Goal: Information Seeking & Learning: Learn about a topic

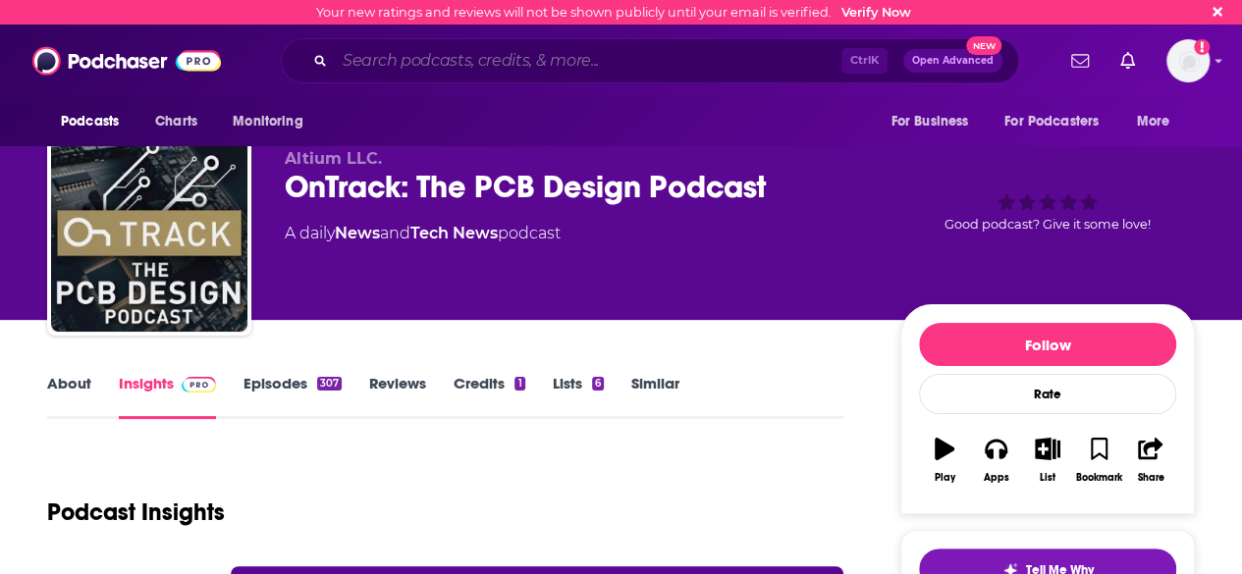
click at [664, 72] on input "Search podcasts, credits, & more..." at bounding box center [588, 60] width 506 height 31
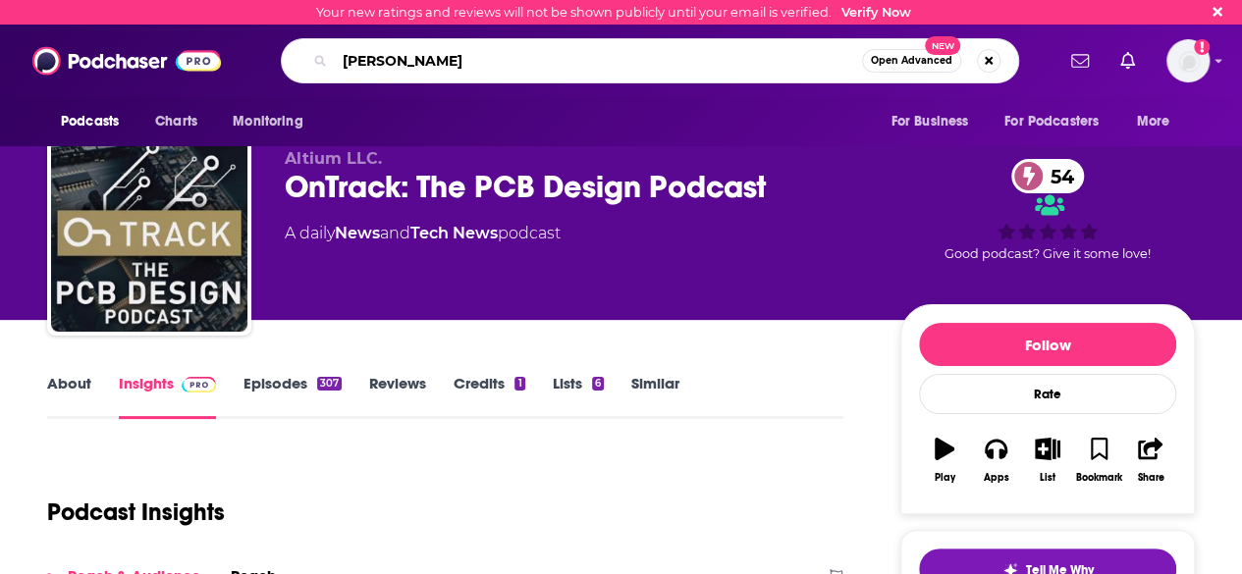
type input "[PERSON_NAME]"
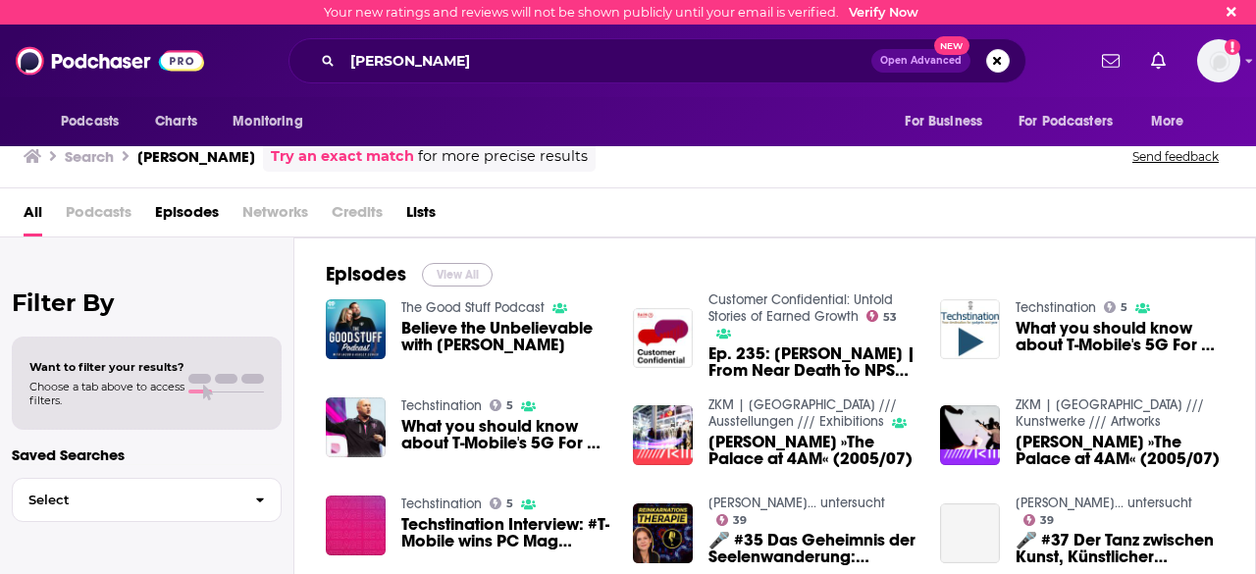
click at [465, 263] on button "View All" at bounding box center [457, 275] width 71 height 24
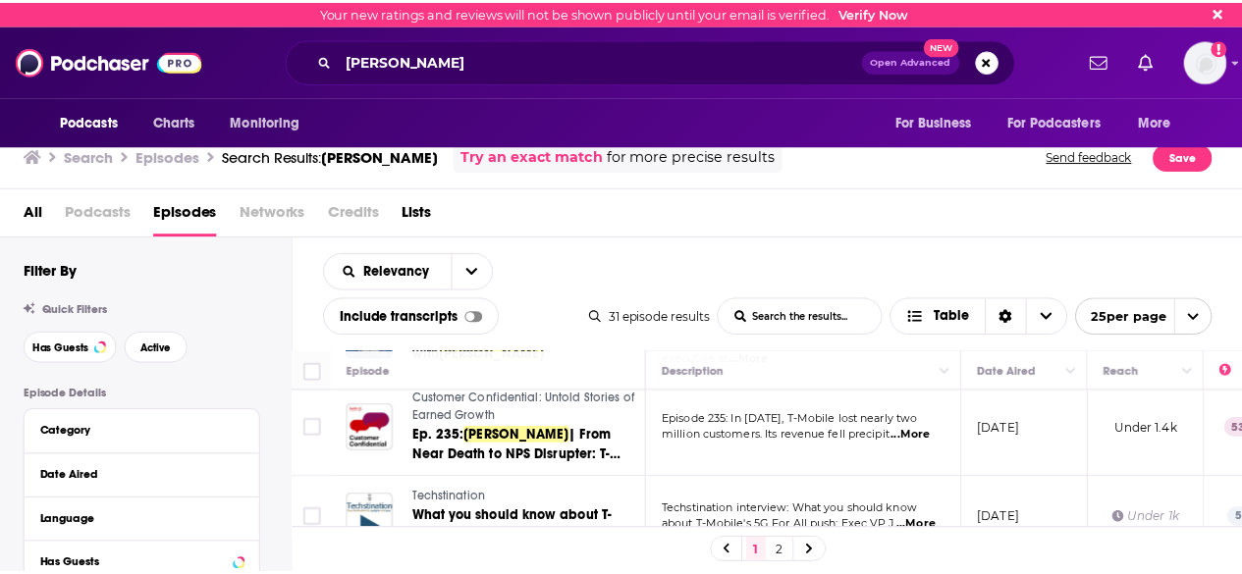
scroll to position [196, 0]
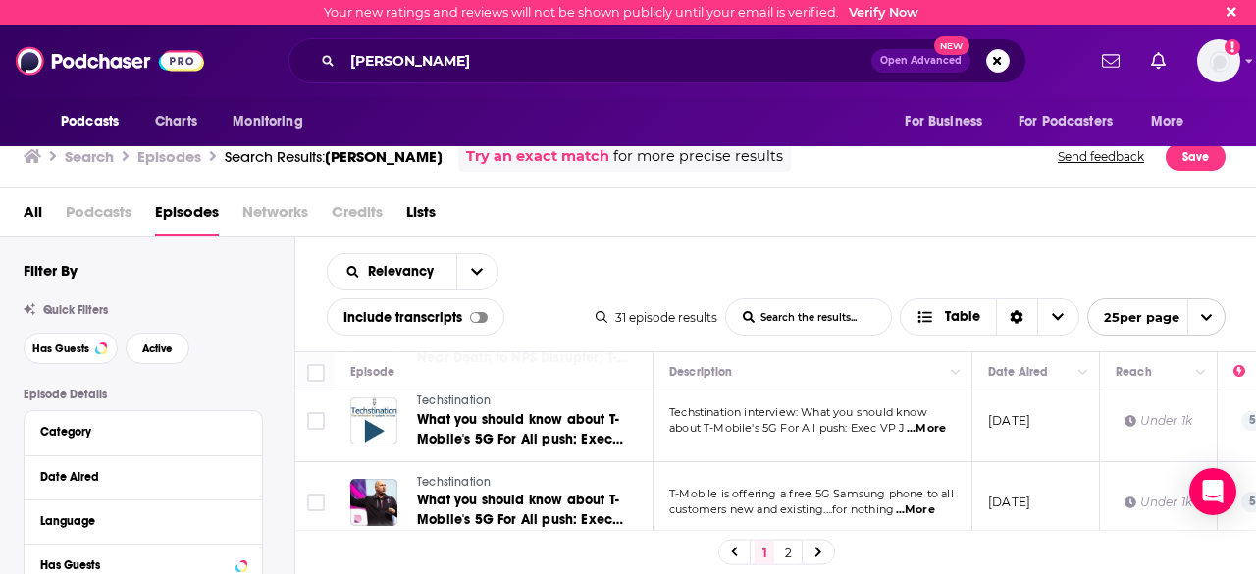
click at [922, 421] on span "...More" at bounding box center [926, 429] width 39 height 16
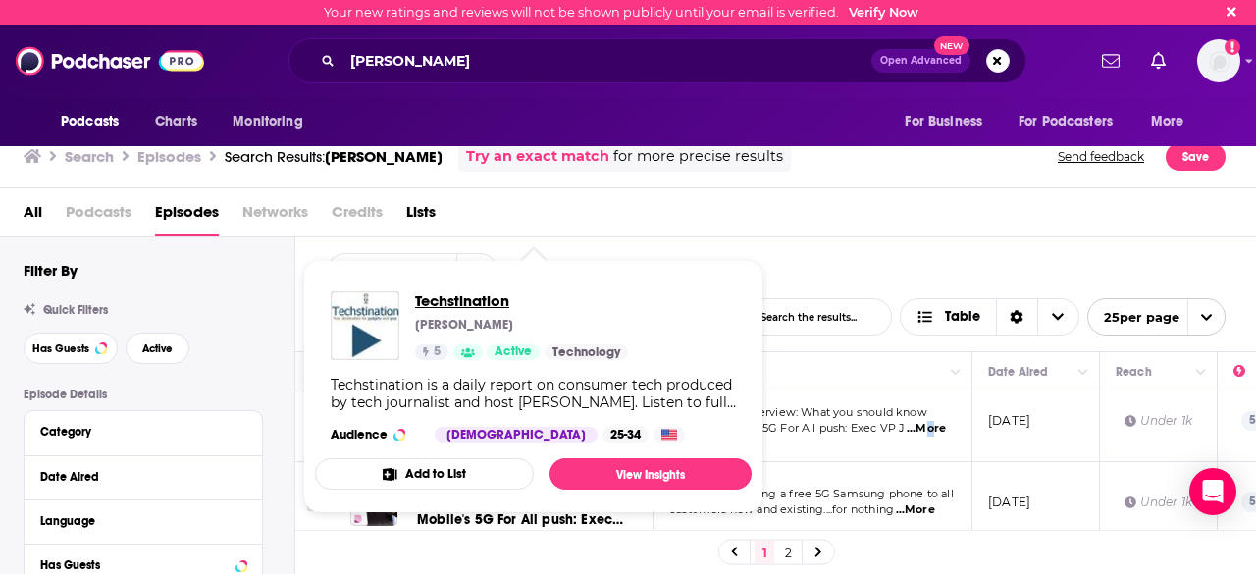
drag, startPoint x: 462, startPoint y: 472, endPoint x: 428, endPoint y: 305, distance: 170.4
click at [428, 305] on span "Techstination" at bounding box center [521, 301] width 213 height 19
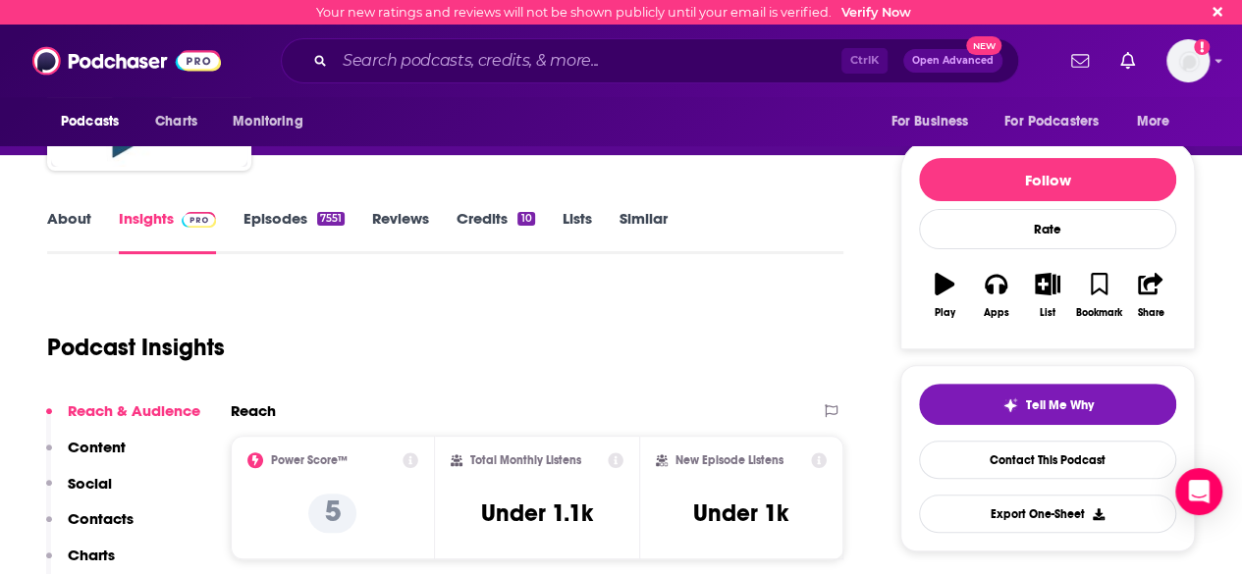
scroll to position [196, 0]
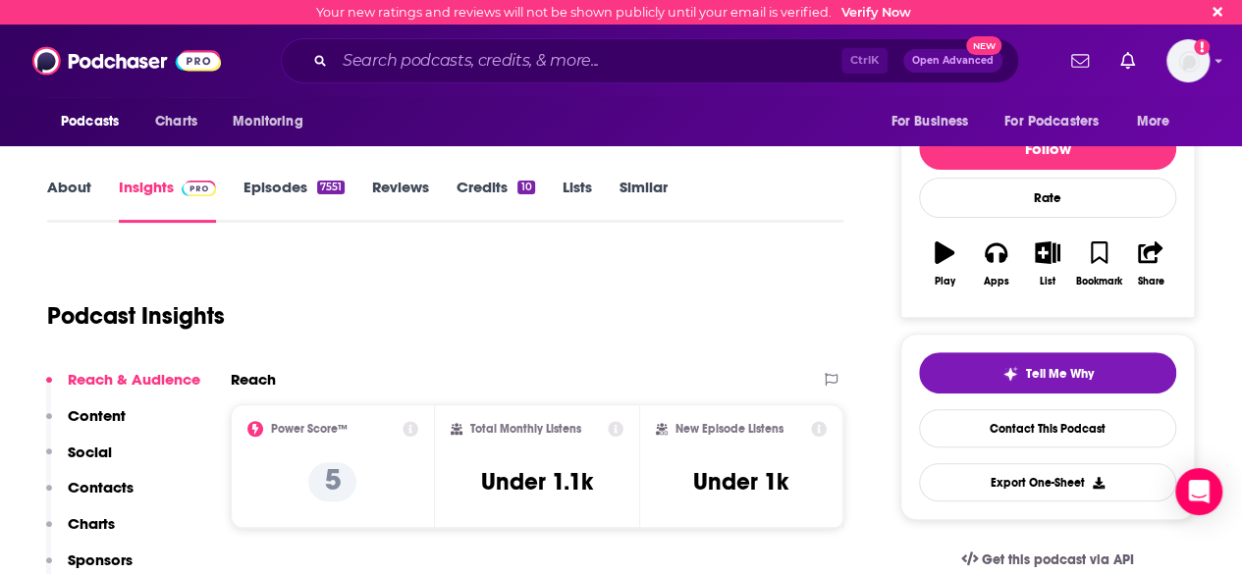
click at [49, 194] on link "About" at bounding box center [69, 200] width 44 height 45
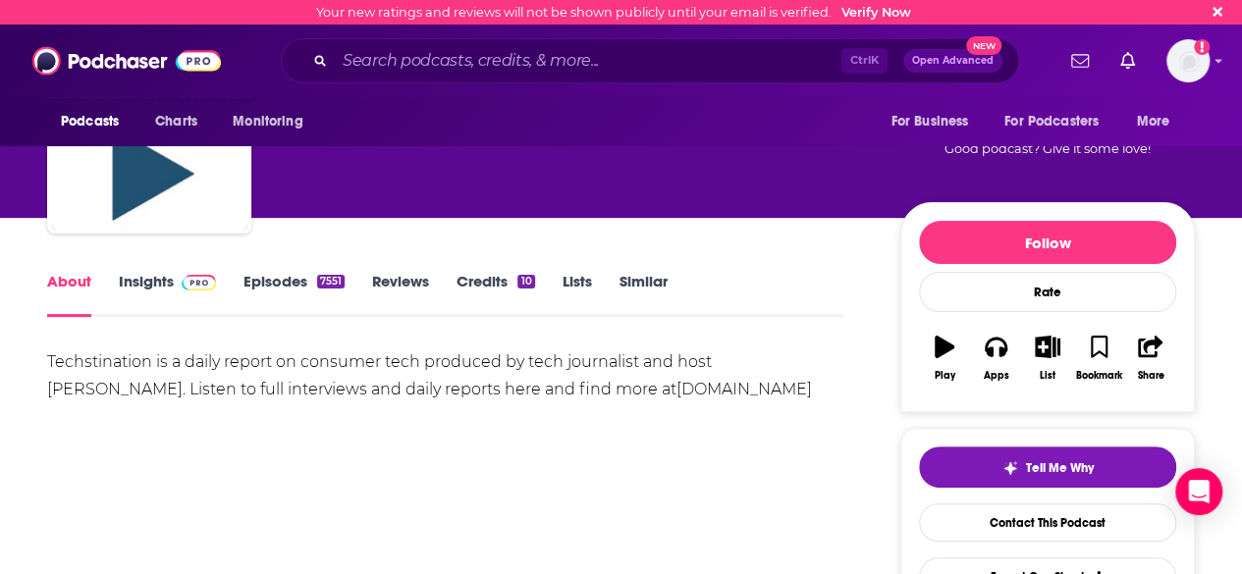
scroll to position [196, 0]
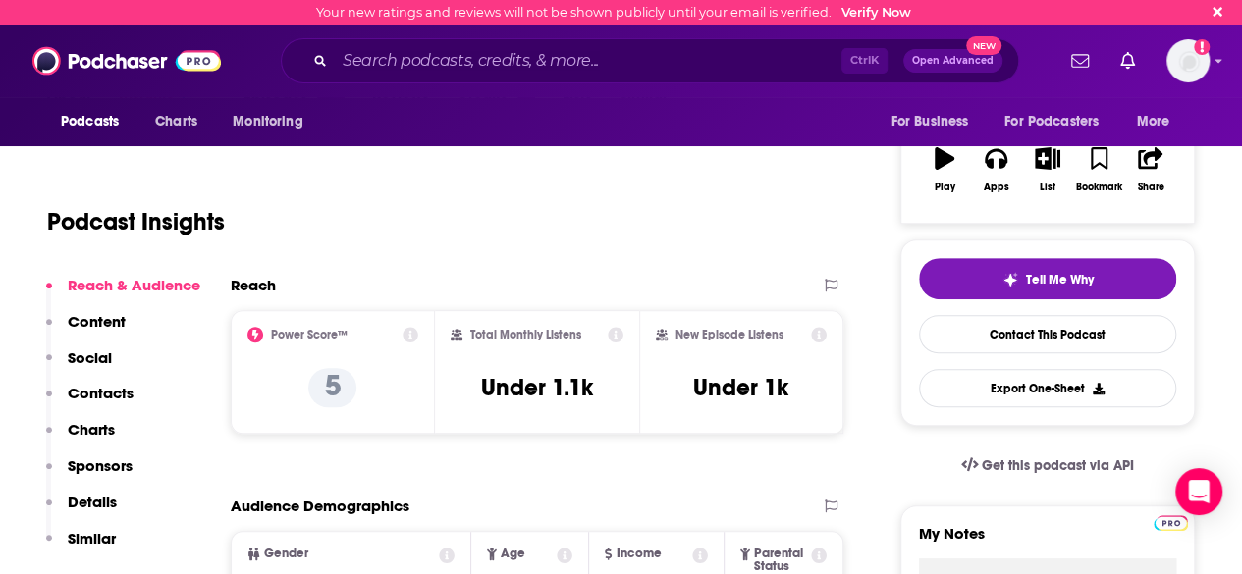
scroll to position [294, 0]
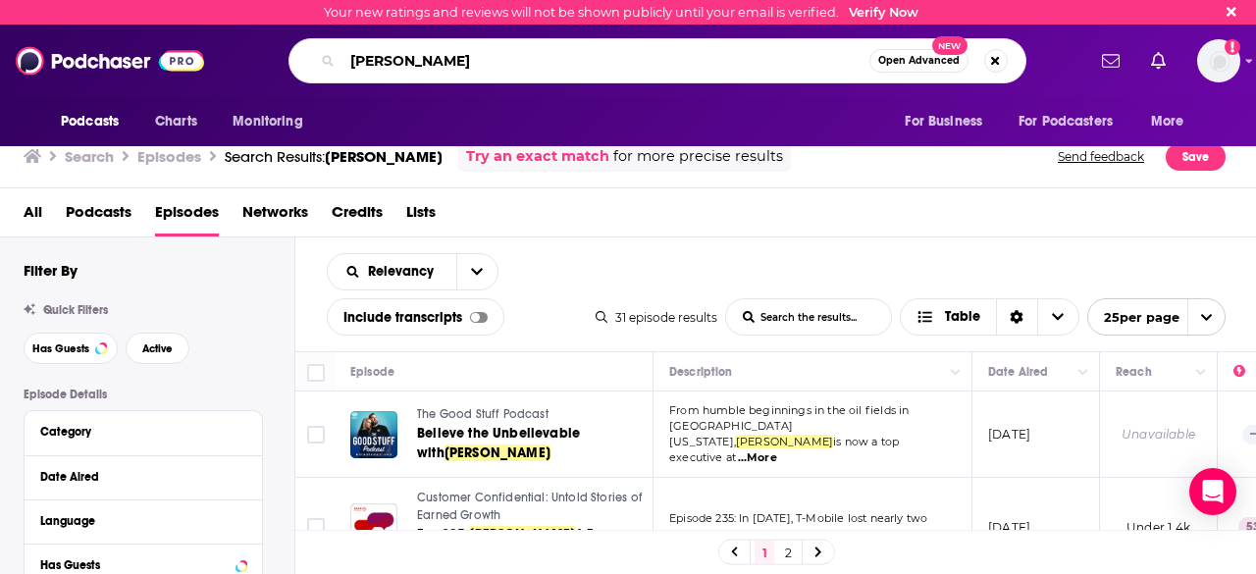
click at [440, 58] on input "jon freier" at bounding box center [606, 60] width 527 height 31
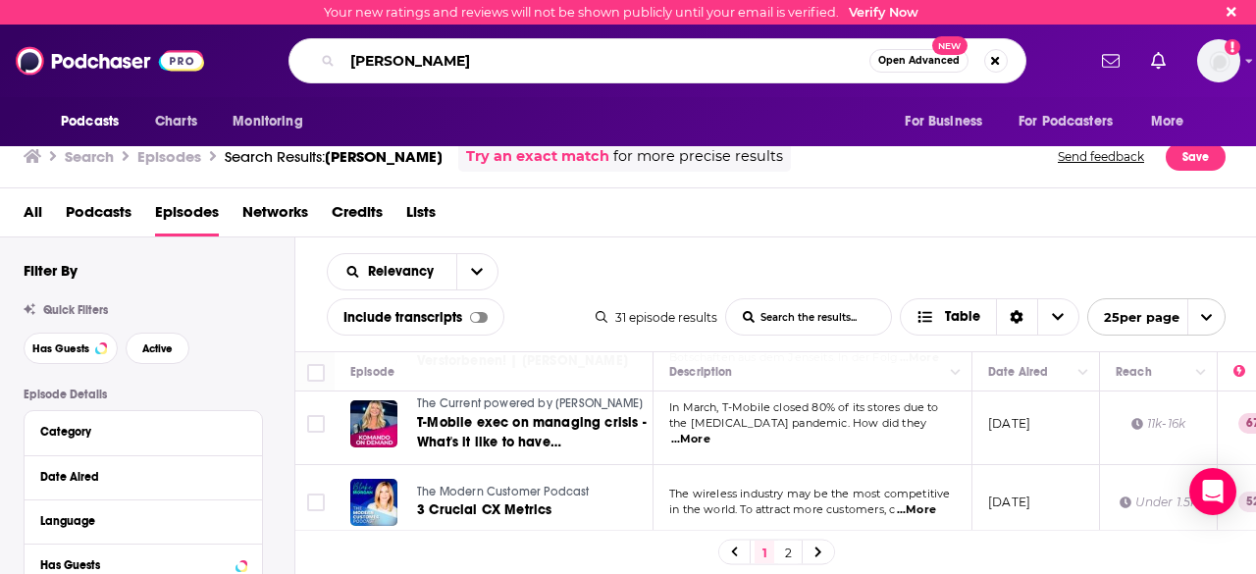
scroll to position [982, 0]
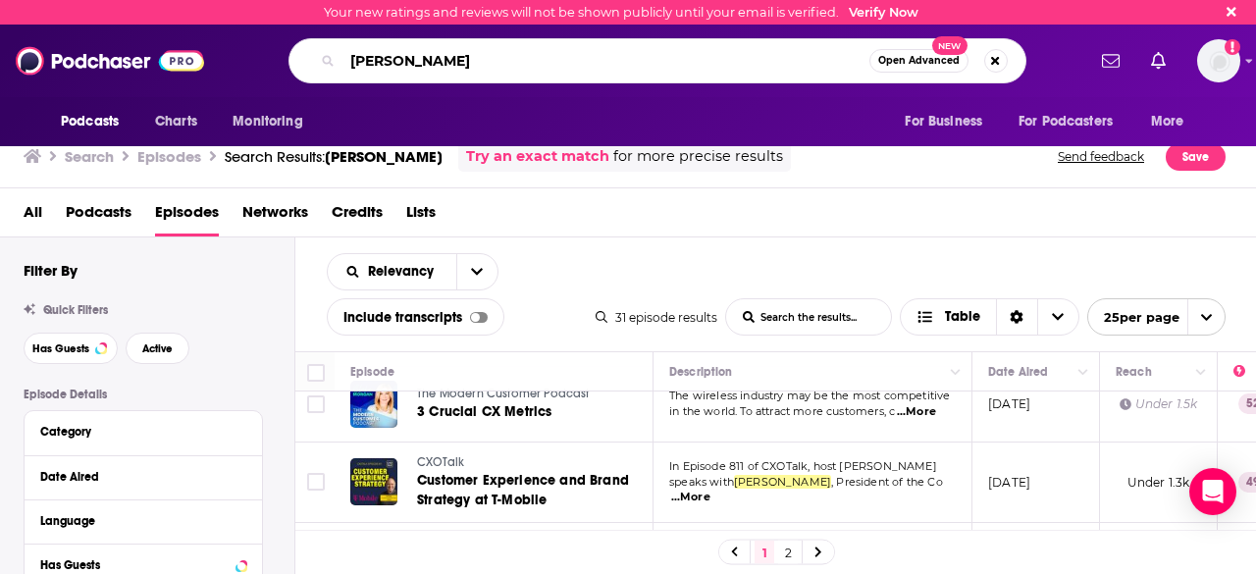
drag, startPoint x: 438, startPoint y: 64, endPoint x: 211, endPoint y: 70, distance: 226.8
click at [215, 66] on div "Podcasts Charts Monitoring jon freier Open Advanced New For Business For Podcas…" at bounding box center [649, 60] width 871 height 45
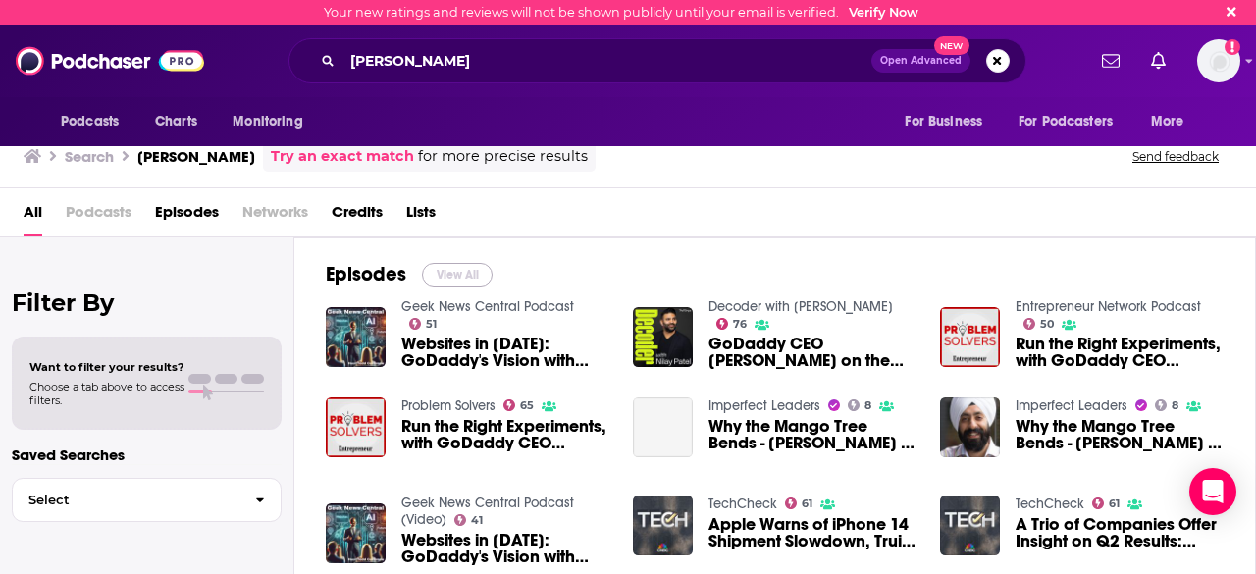
click at [446, 266] on button "View All" at bounding box center [457, 275] width 71 height 24
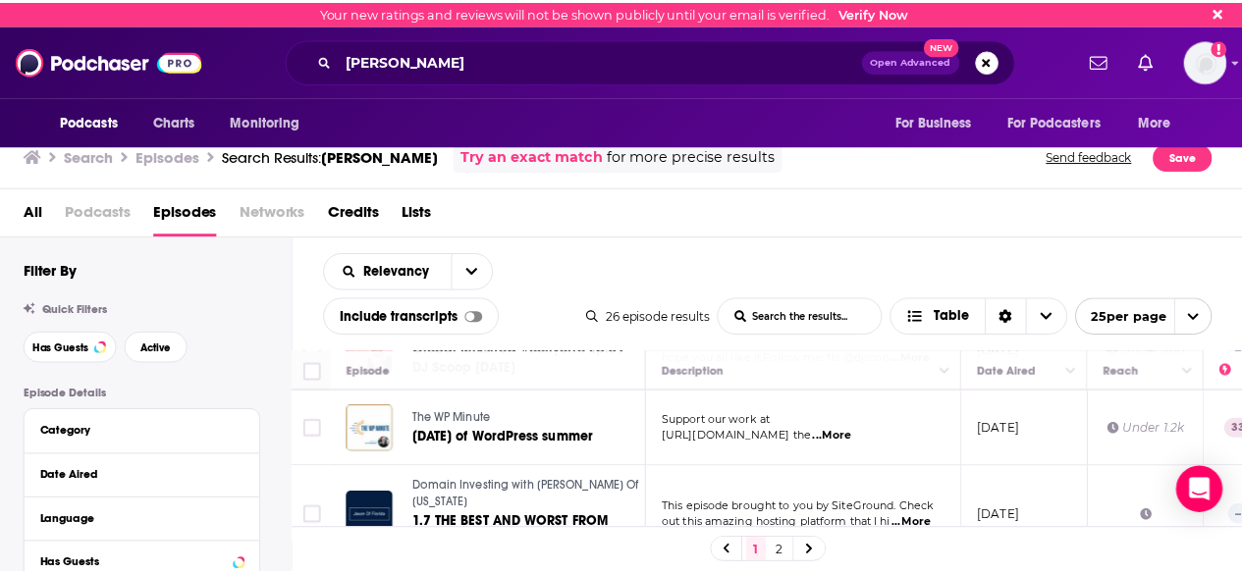
scroll to position [1869, 0]
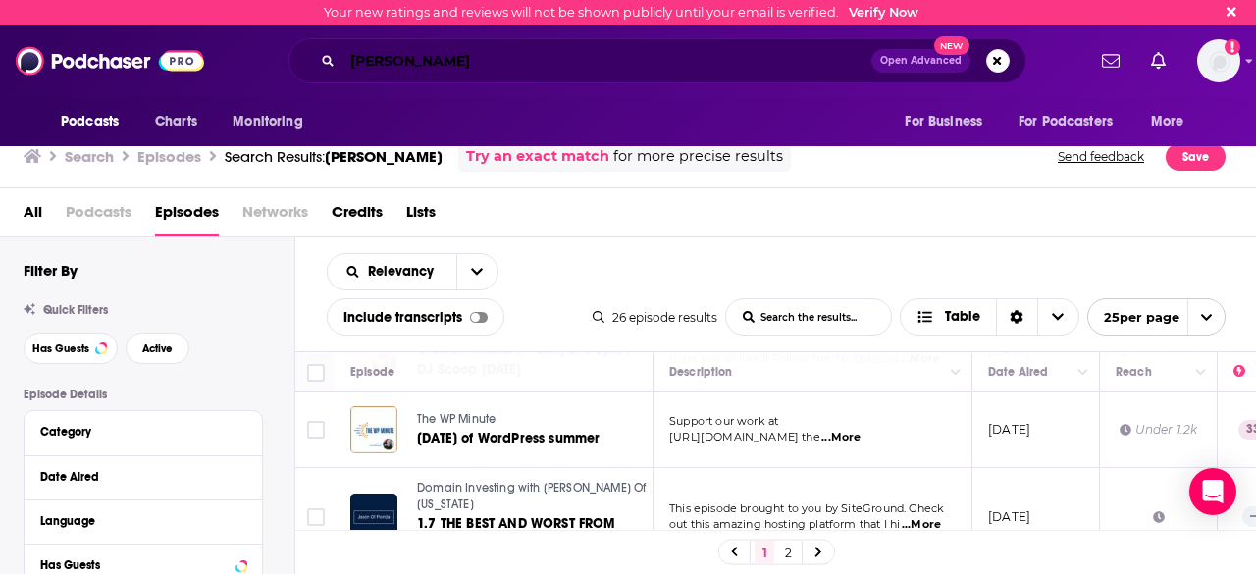
drag, startPoint x: 505, startPoint y: 53, endPoint x: 172, endPoint y: 52, distance: 332.7
click at [177, 53] on div "Podcasts Charts Monitoring aman bhutani Open Advanced New For Business For Podc…" at bounding box center [628, 61] width 1256 height 73
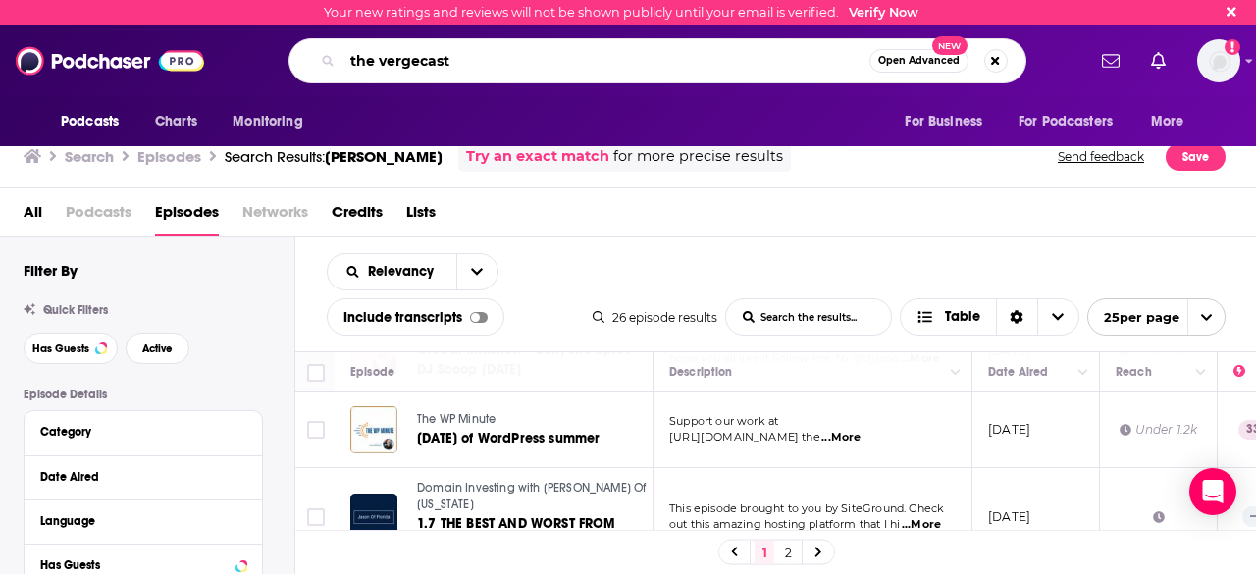
type input "the vergecast"
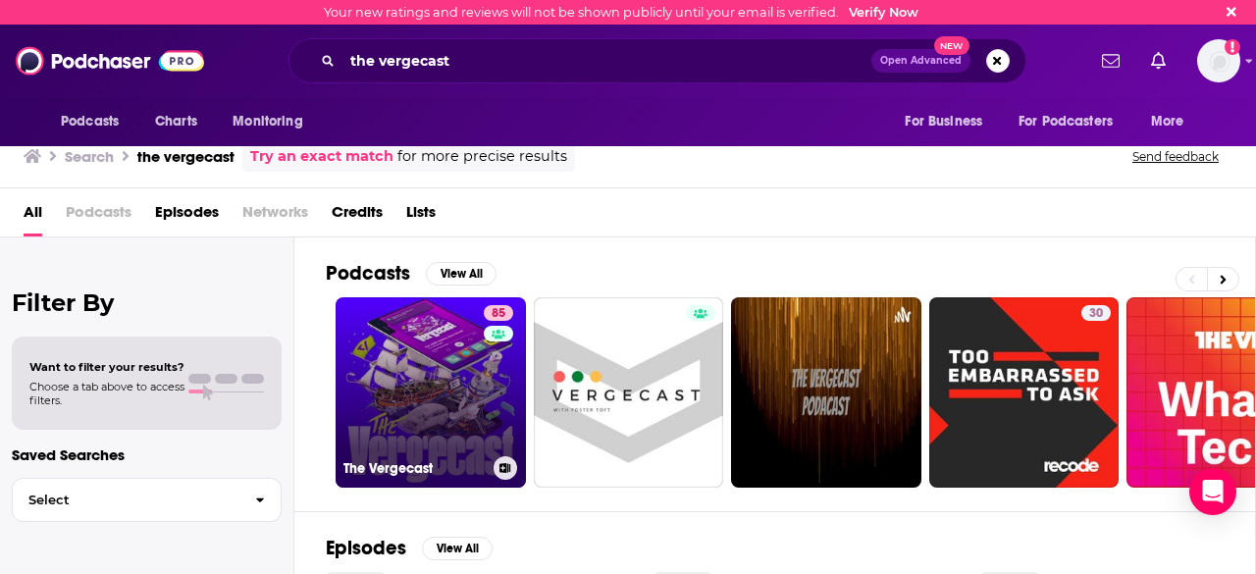
click at [426, 348] on link "85 The Vergecast" at bounding box center [431, 392] width 190 height 190
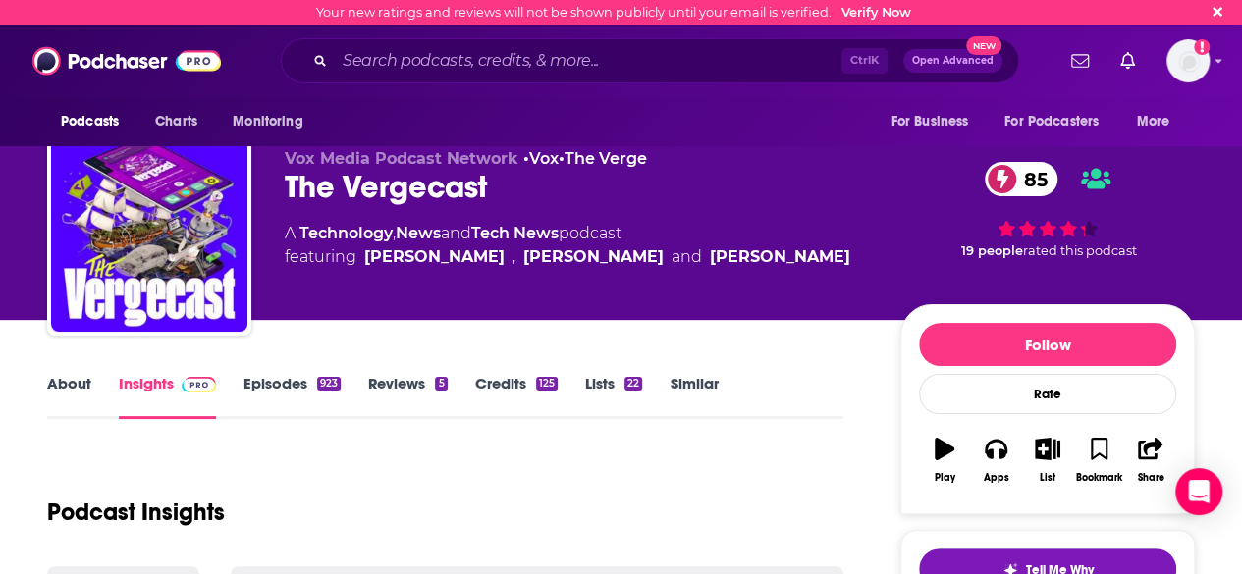
click at [683, 392] on link "Similar" at bounding box center [693, 396] width 48 height 45
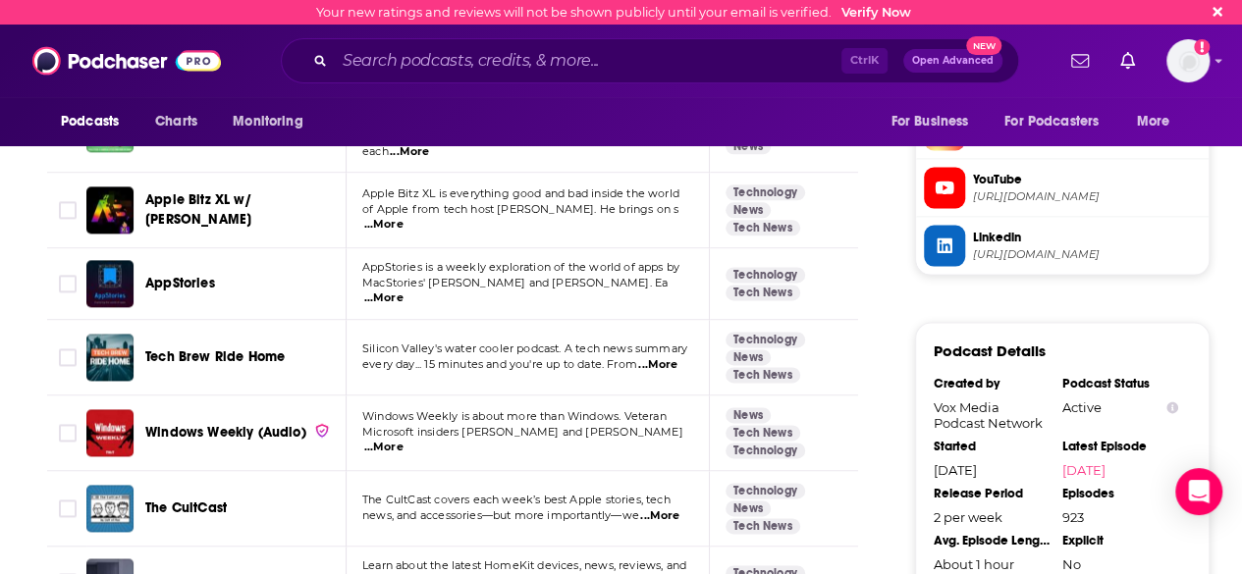
scroll to position [1865, 0]
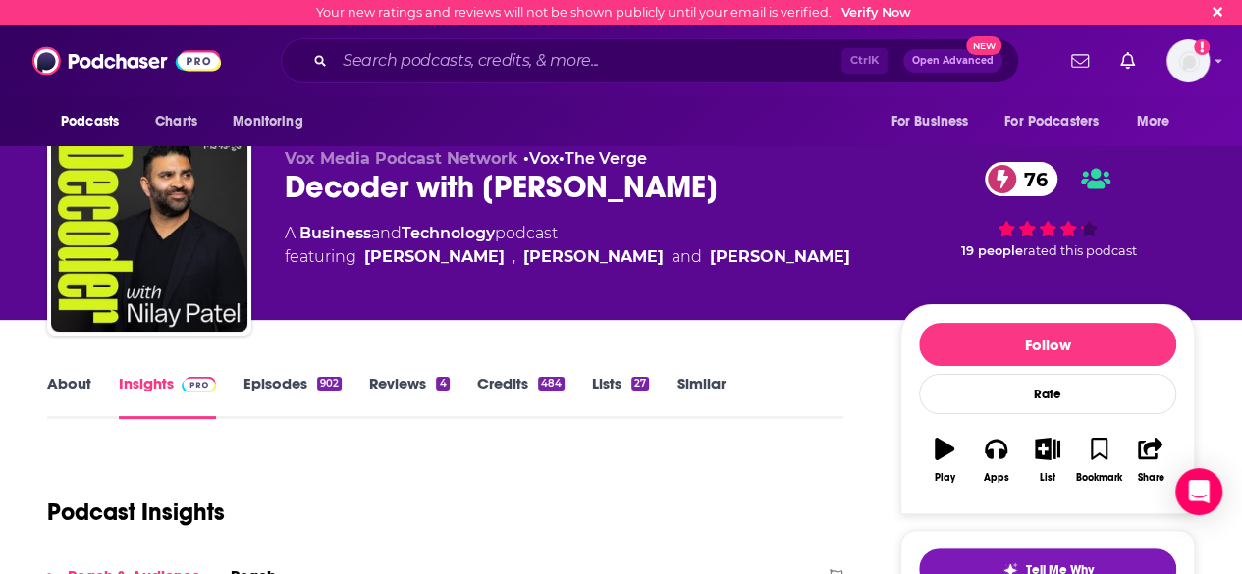
click at [695, 397] on link "Similar" at bounding box center [700, 396] width 48 height 45
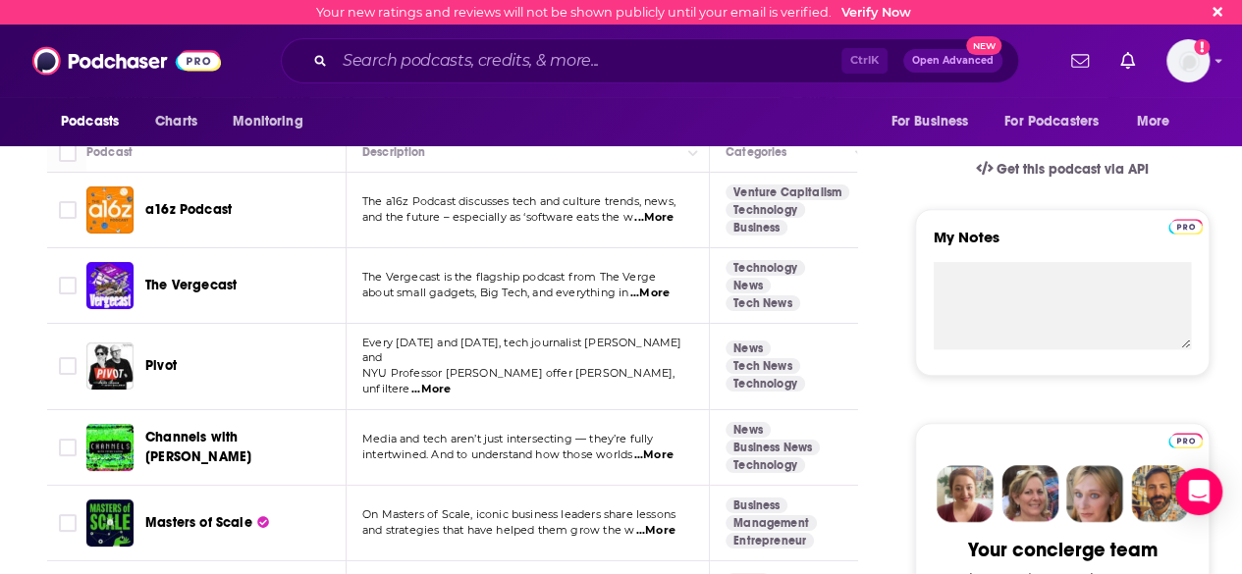
scroll to position [783, 0]
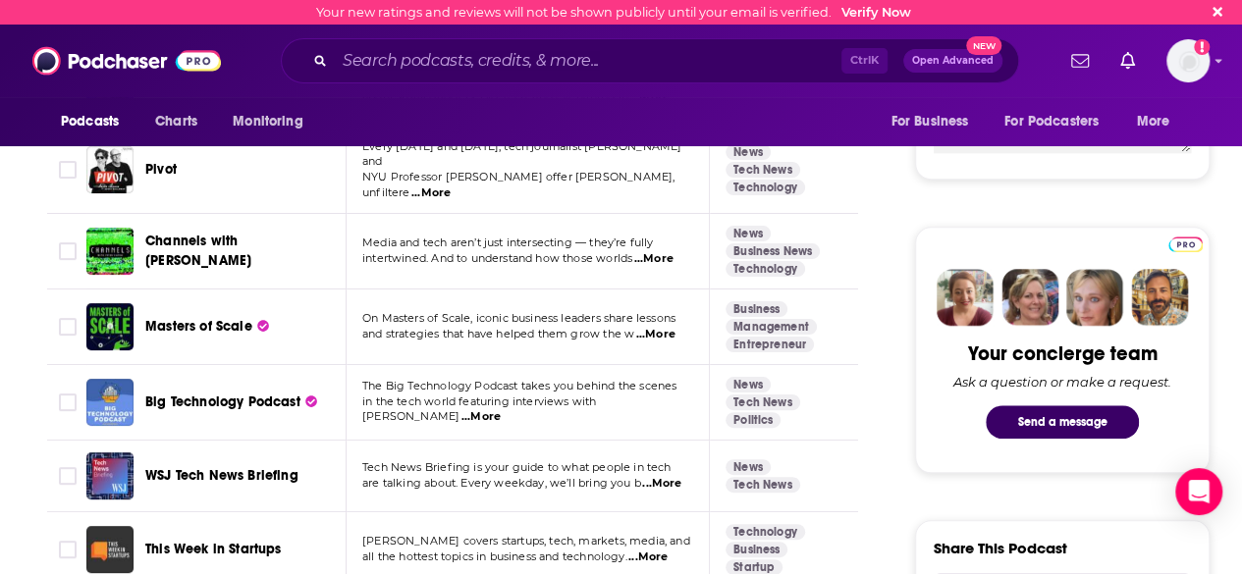
click at [666, 327] on span "...More" at bounding box center [655, 335] width 39 height 16
click at [501, 409] on span "...More" at bounding box center [480, 417] width 39 height 16
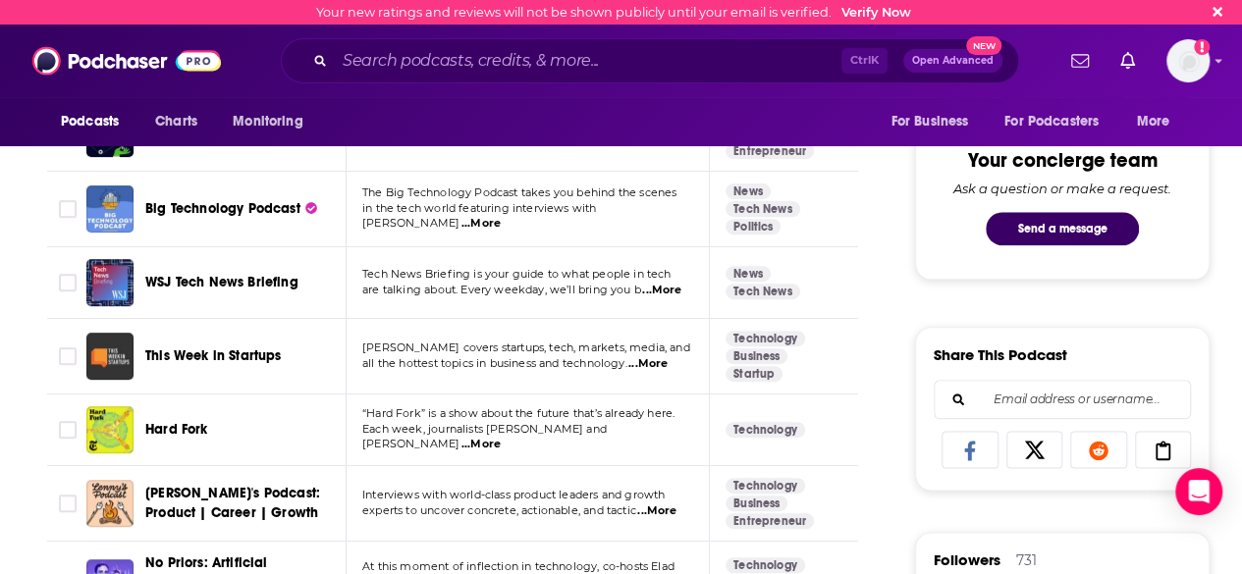
scroll to position [980, 0]
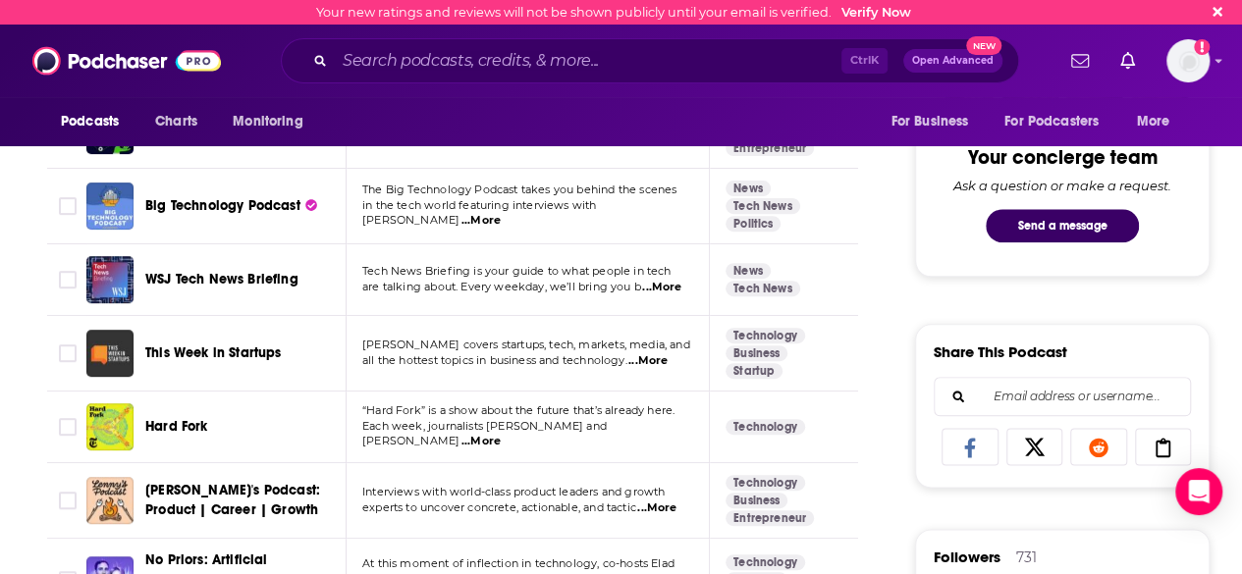
click at [501, 434] on span "...More" at bounding box center [480, 442] width 39 height 16
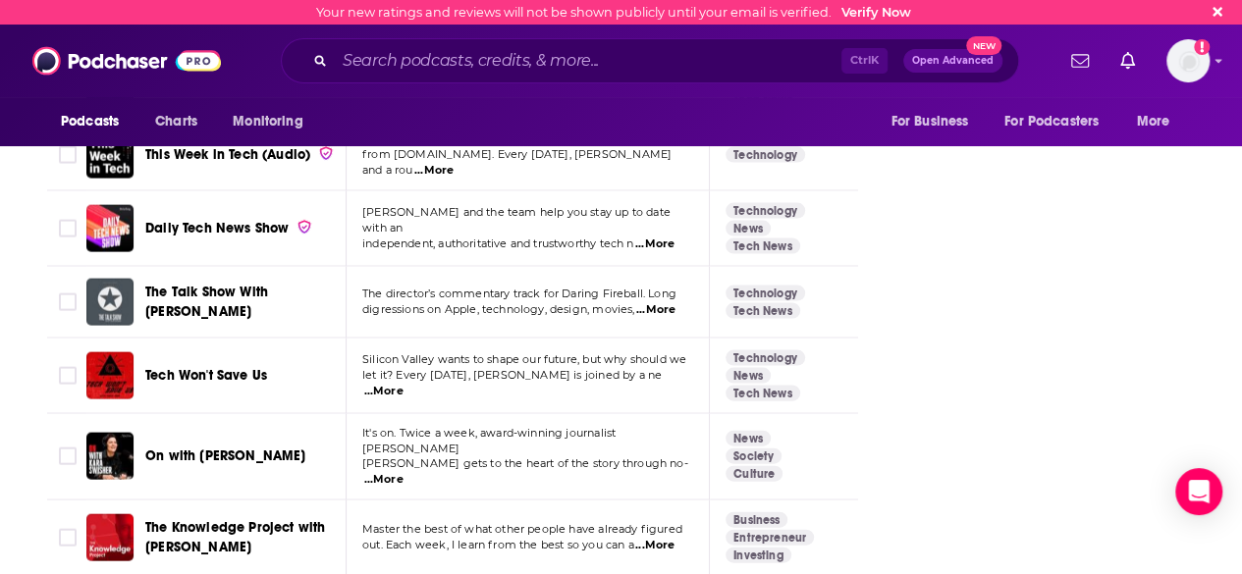
scroll to position [2648, 0]
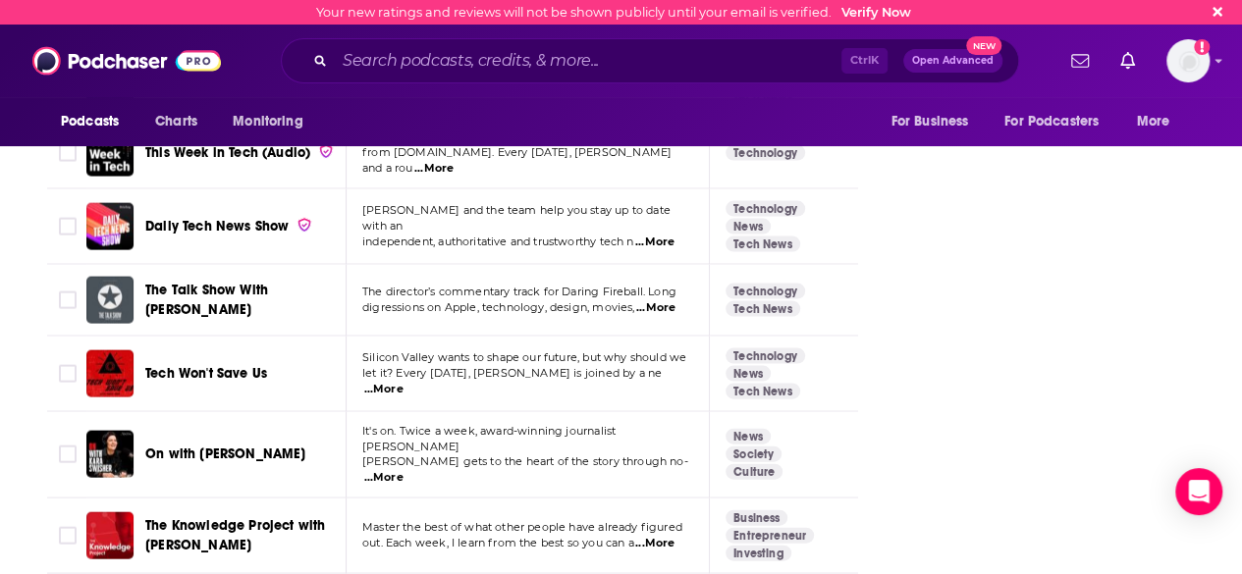
click at [682, 454] on p "Swisher gets to the heart of the story through no- ...More" at bounding box center [527, 469] width 330 height 31
click at [403, 470] on span "...More" at bounding box center [383, 478] width 39 height 16
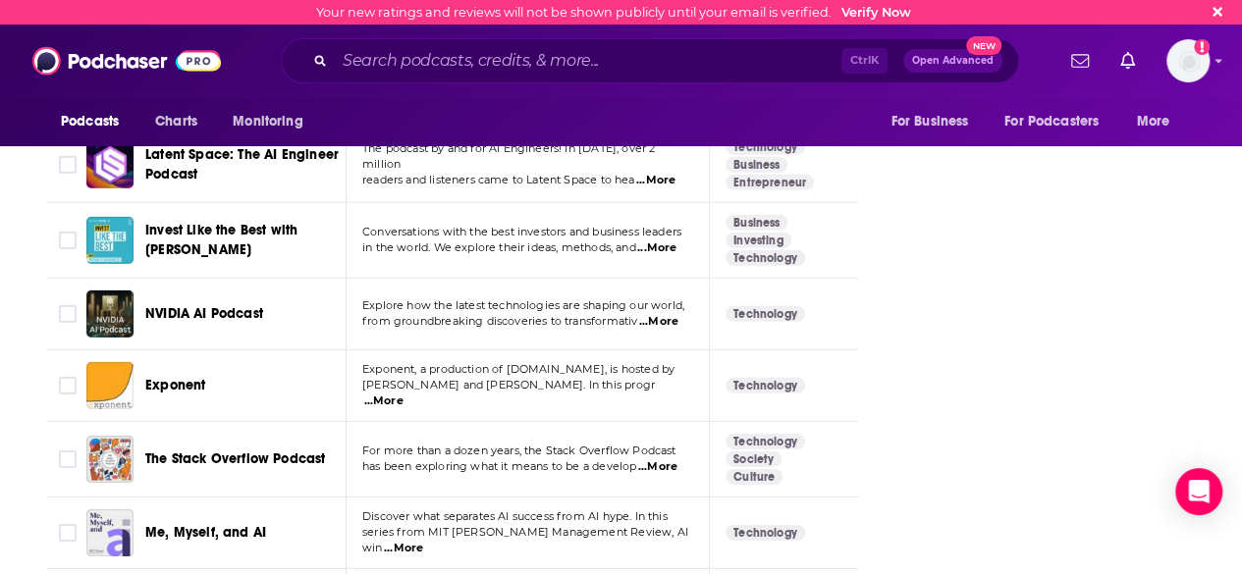
scroll to position [3630, 0]
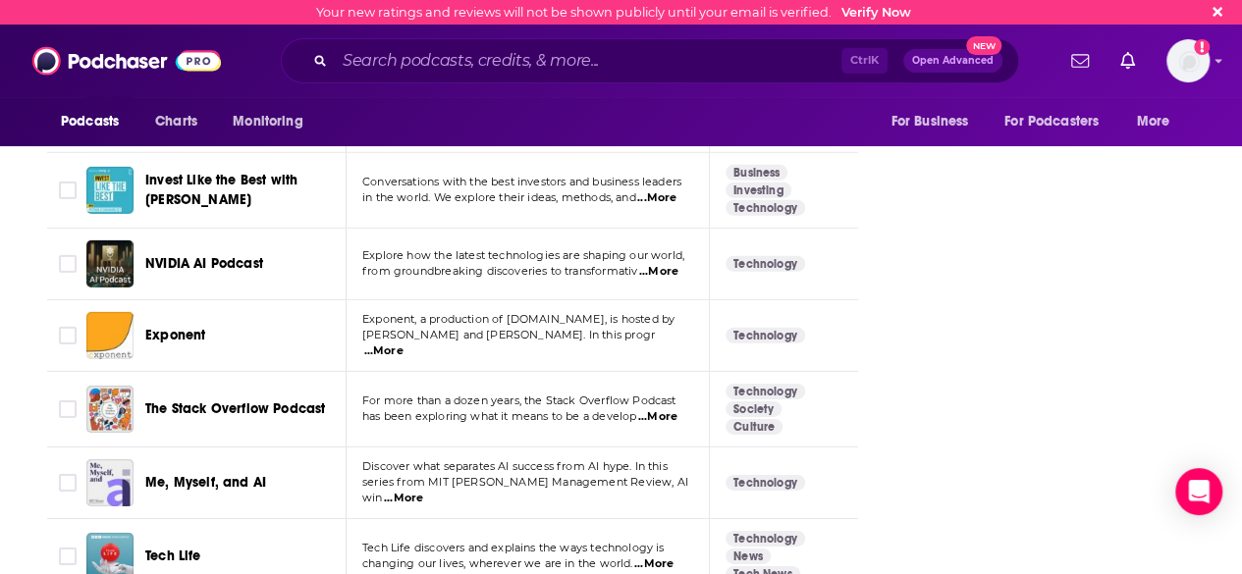
click at [668, 557] on span "...More" at bounding box center [653, 565] width 39 height 16
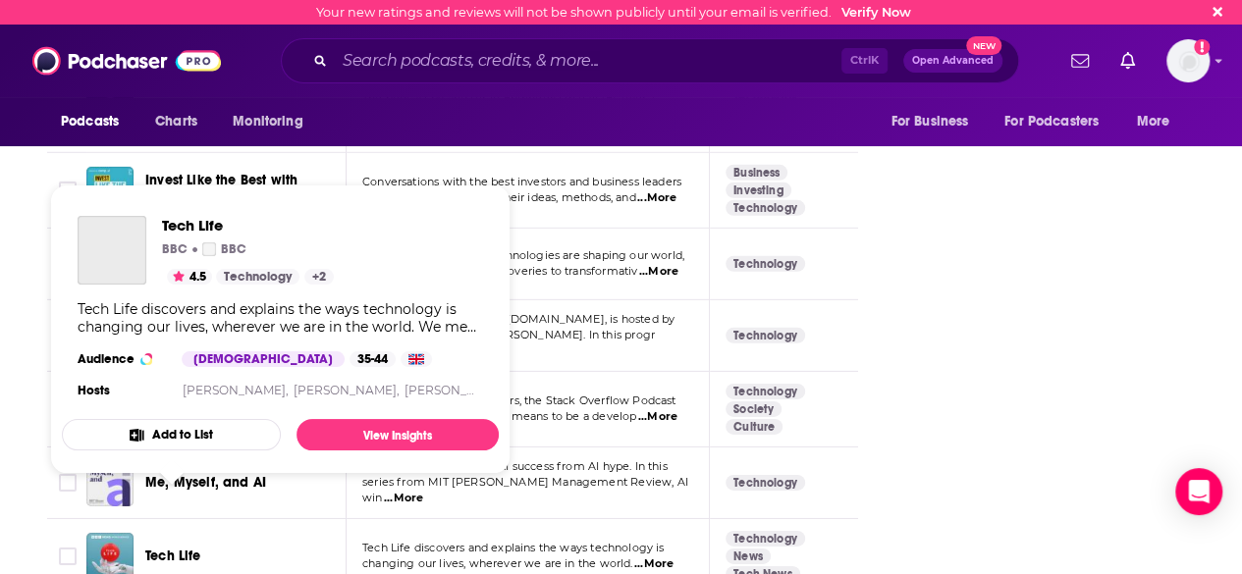
click at [176, 548] on span "Tech Life" at bounding box center [173, 556] width 56 height 17
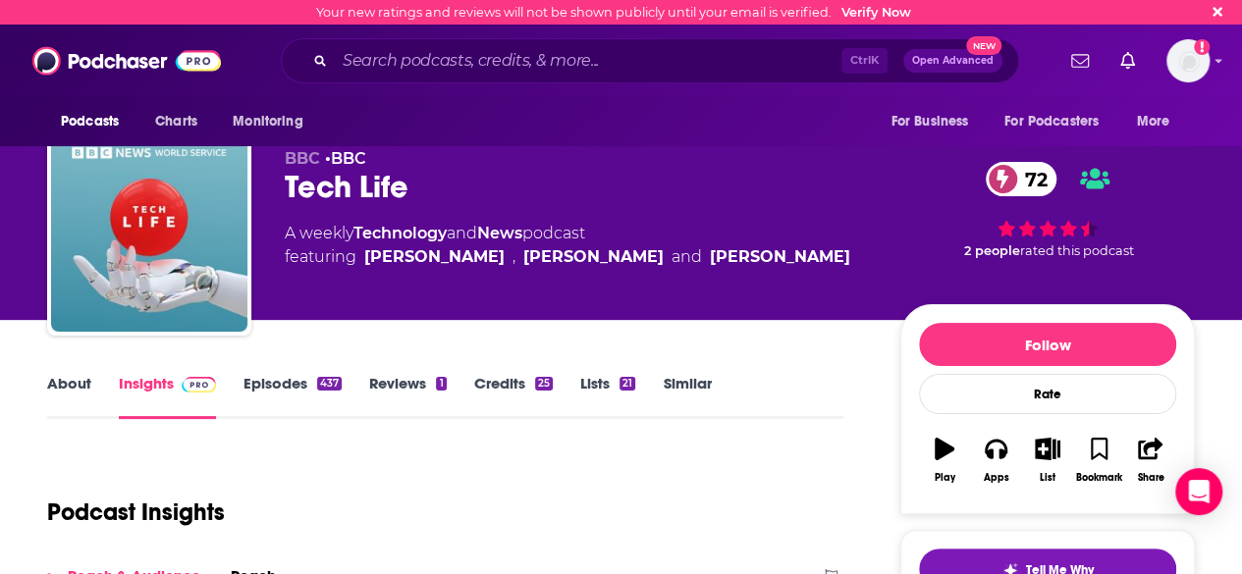
click at [258, 384] on link "Episodes 437" at bounding box center [292, 396] width 98 height 45
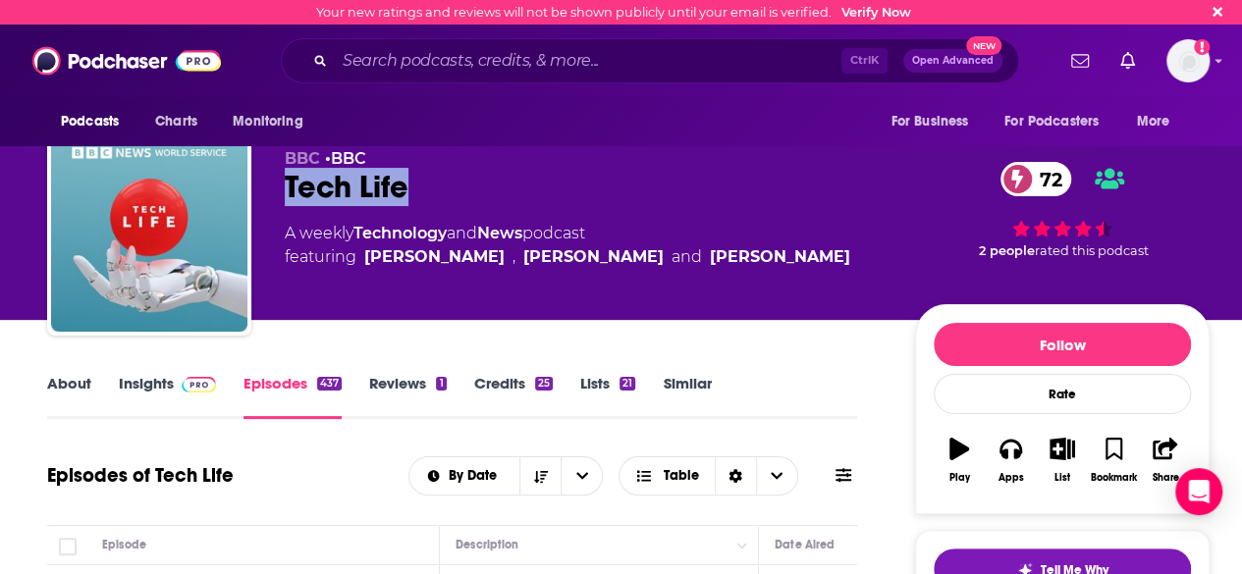
drag, startPoint x: 284, startPoint y: 193, endPoint x: 459, endPoint y: 190, distance: 175.7
click at [459, 190] on div "BBC • BBC Tech Life 72 A weekly Technology and News podcast featuring Zoe Klein…" at bounding box center [628, 238] width 1162 height 212
copy h2 "Tech Life"
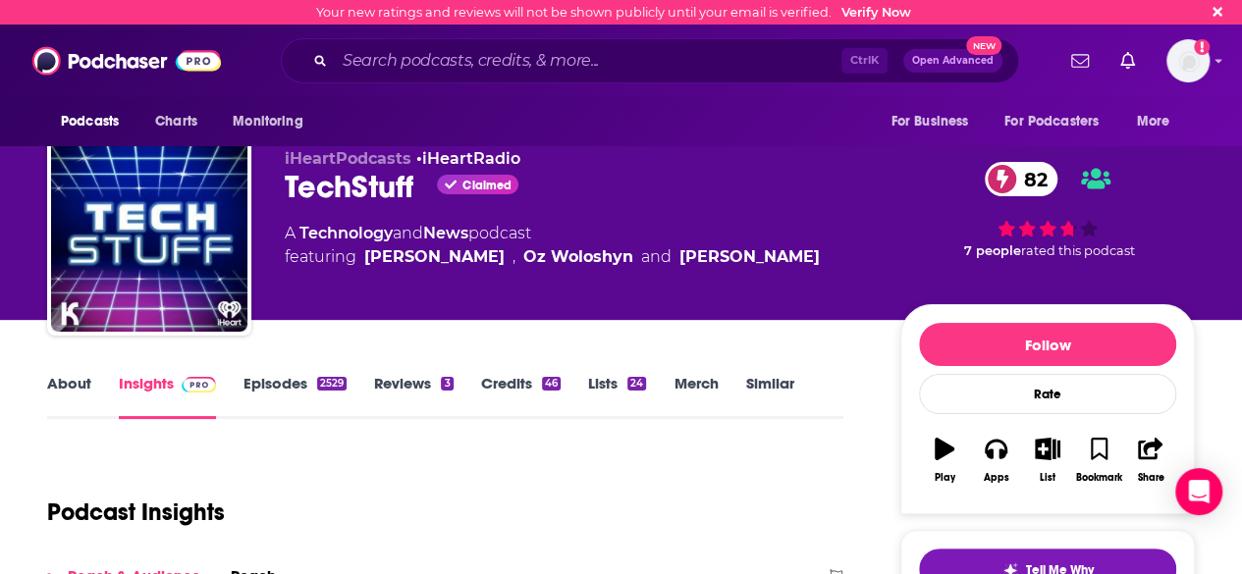
click at [77, 401] on link "About" at bounding box center [69, 396] width 44 height 45
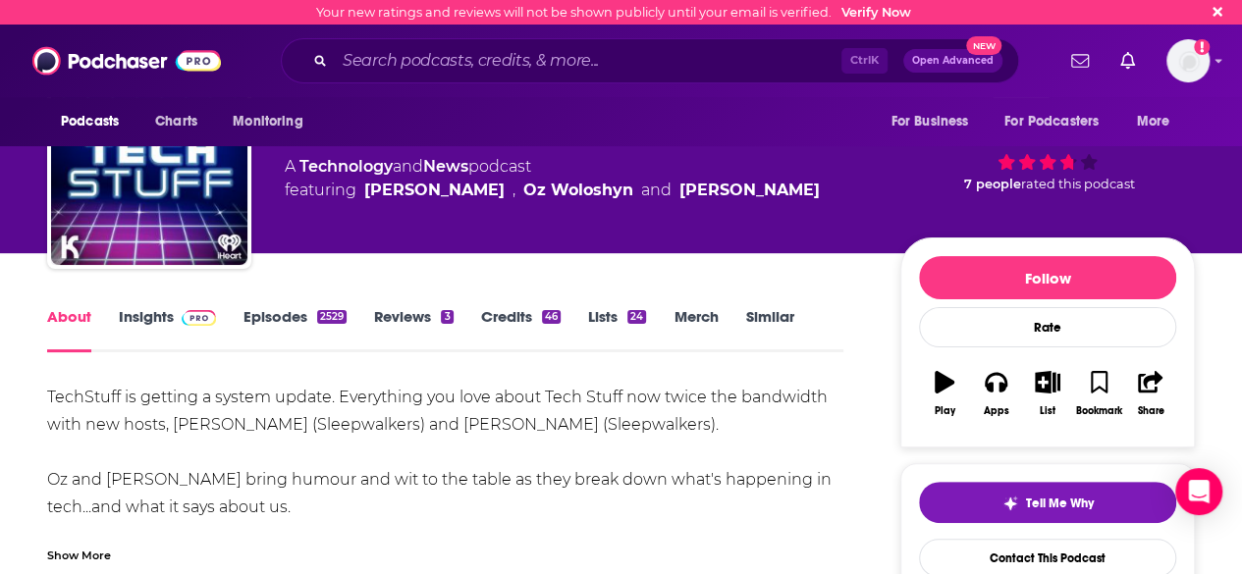
scroll to position [98, 0]
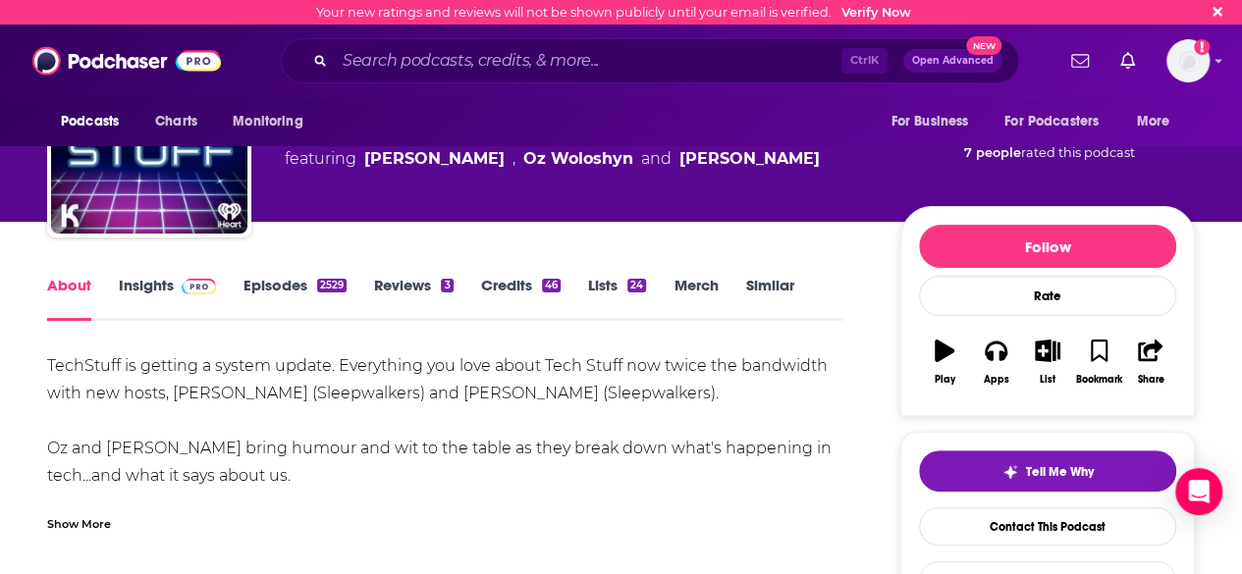
click at [310, 285] on link "Episodes 2529" at bounding box center [294, 298] width 103 height 45
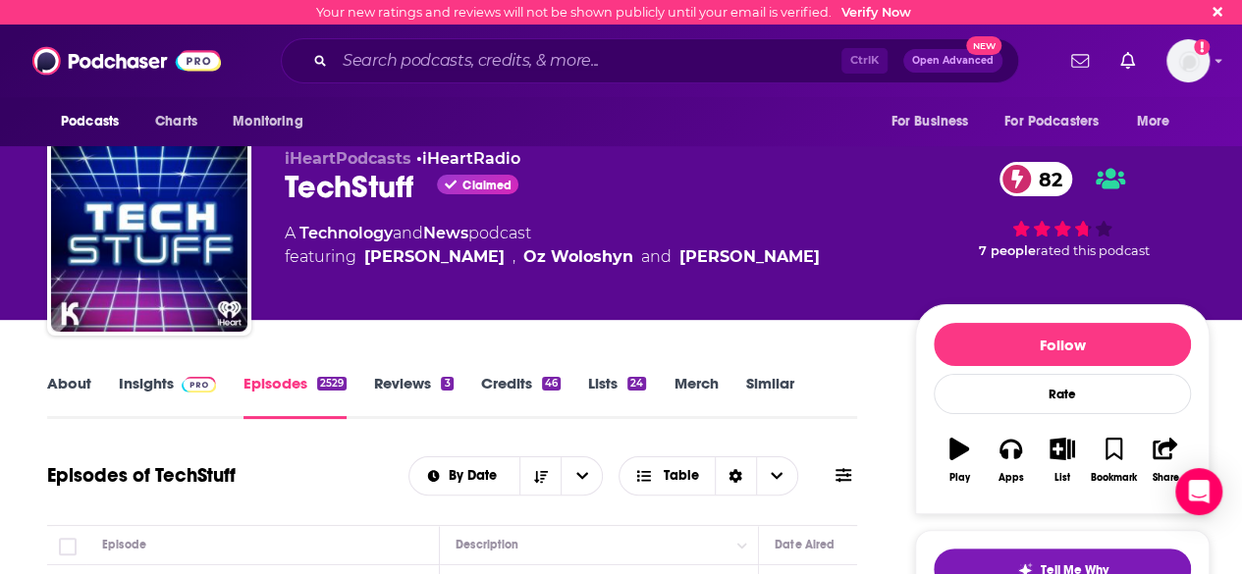
click at [121, 374] on link "Insights" at bounding box center [167, 396] width 97 height 45
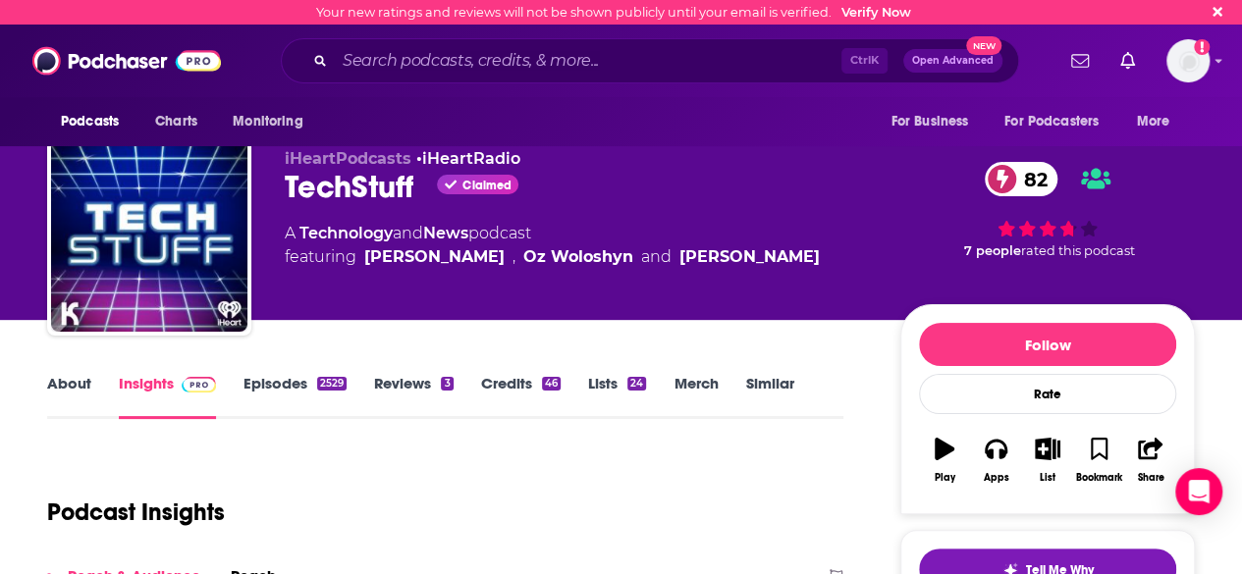
click at [150, 380] on link "Insights" at bounding box center [167, 396] width 97 height 45
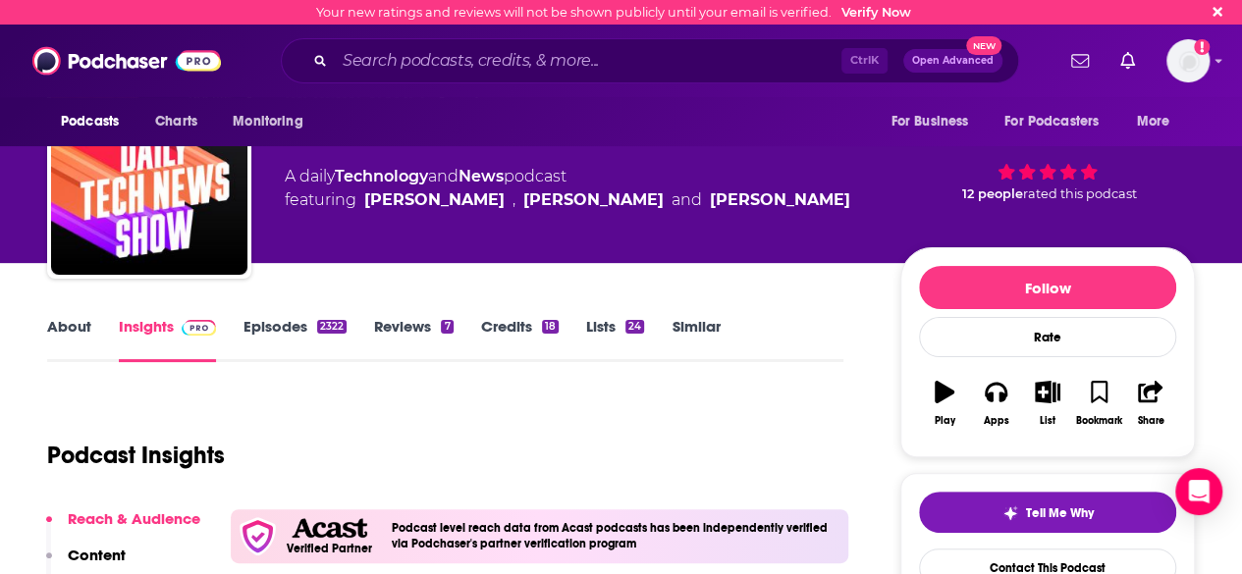
scroll to position [98, 0]
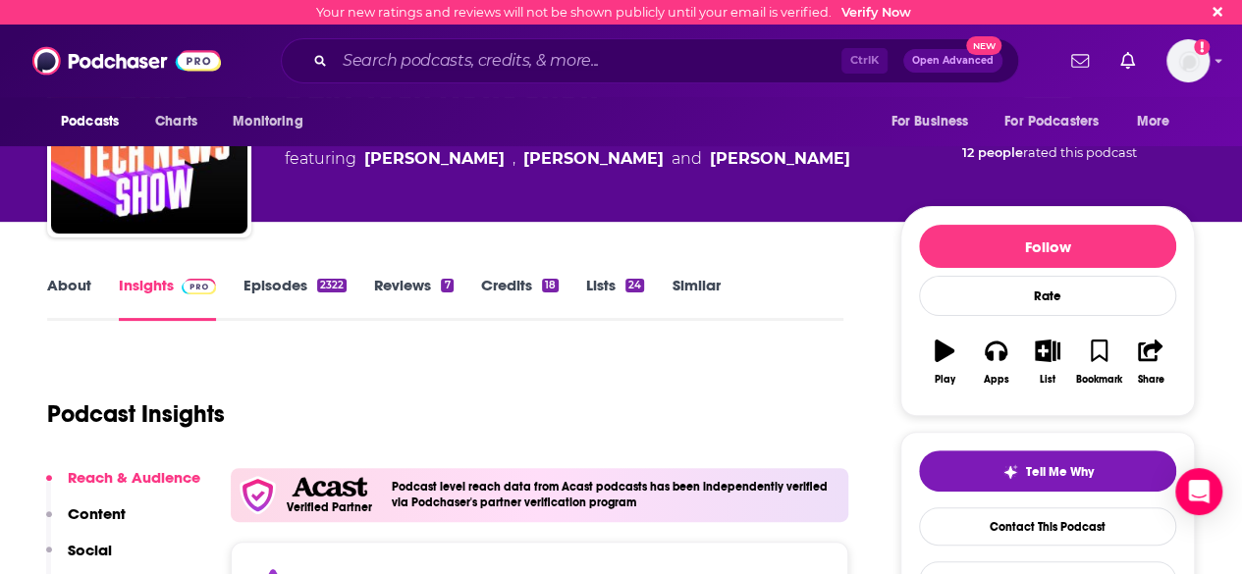
click at [75, 295] on link "About" at bounding box center [69, 298] width 44 height 45
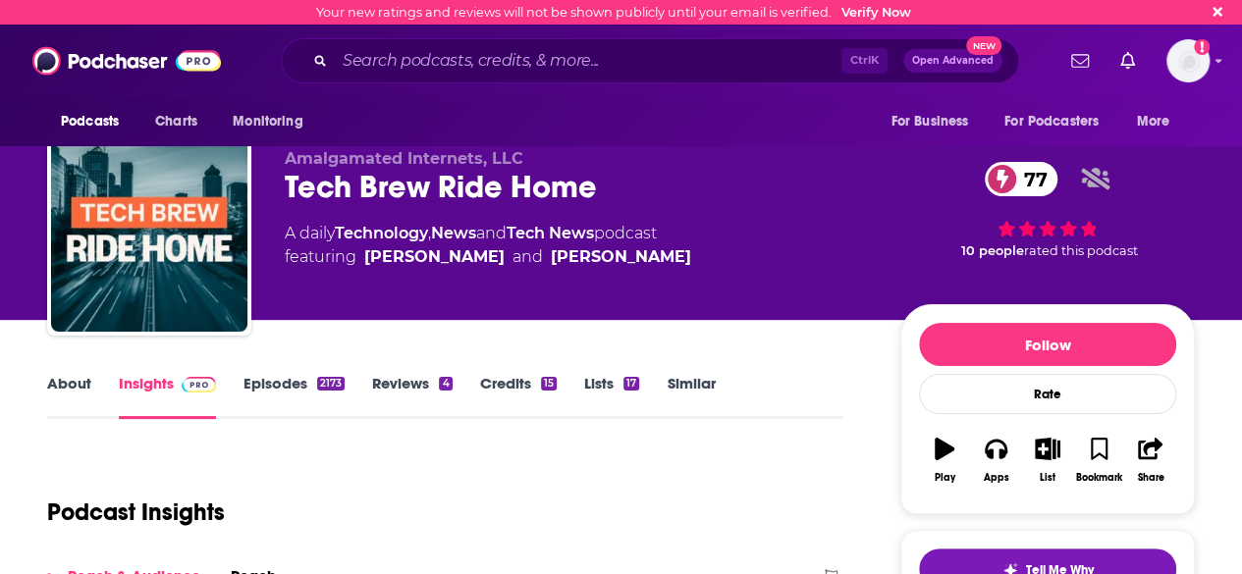
click at [298, 397] on link "Episodes 2173" at bounding box center [293, 396] width 101 height 45
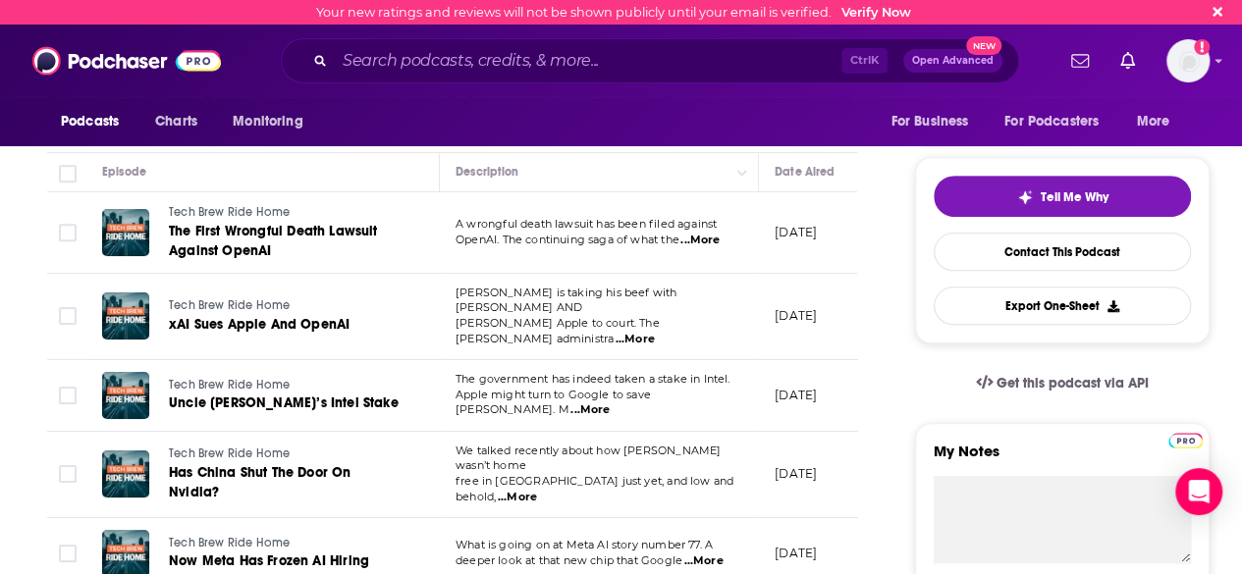
scroll to position [98, 0]
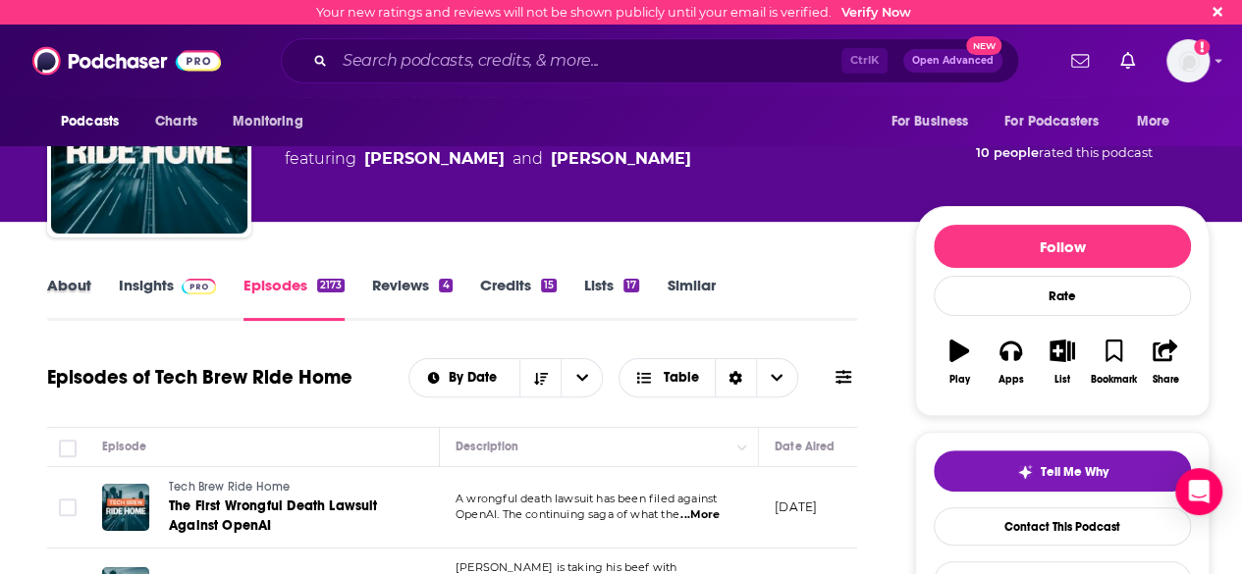
click at [91, 290] on div "About" at bounding box center [83, 298] width 72 height 45
click at [98, 288] on div "About" at bounding box center [83, 298] width 72 height 45
click at [79, 297] on link "About" at bounding box center [69, 298] width 44 height 45
